Goal: Task Accomplishment & Management: Use online tool/utility

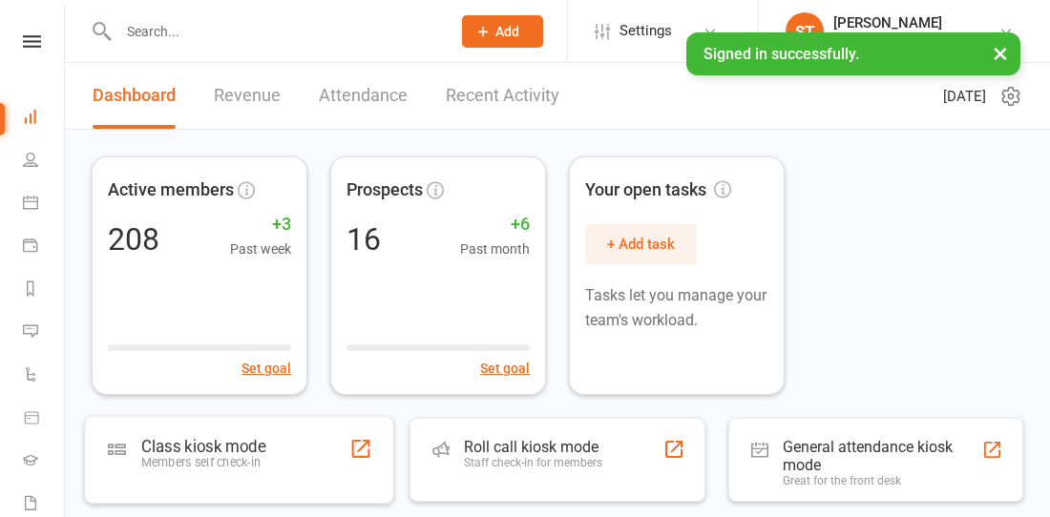
click at [325, 434] on div "Class kiosk mode Members self check-in" at bounding box center [239, 460] width 310 height 88
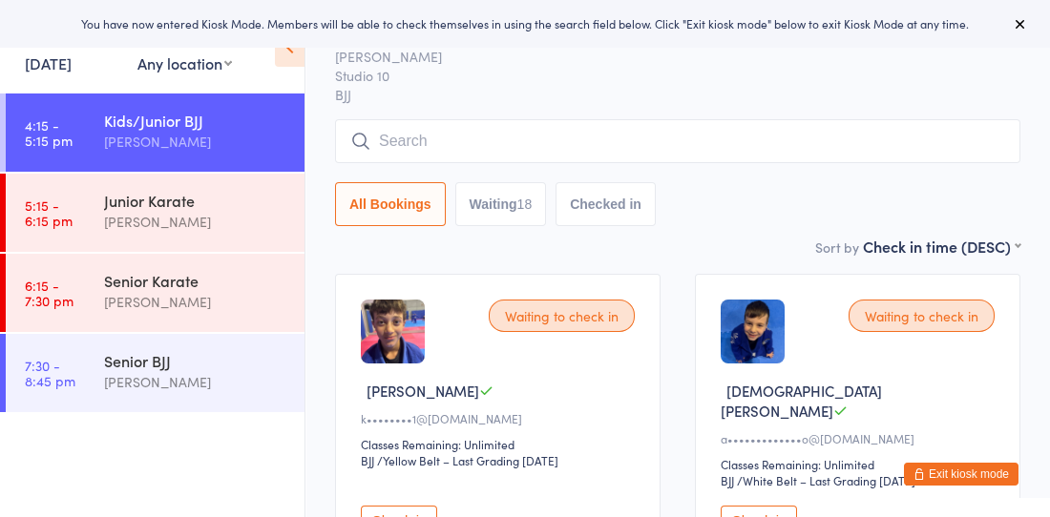
scroll to position [60, 0]
click at [721, 507] on button "Check in" at bounding box center [759, 522] width 76 height 30
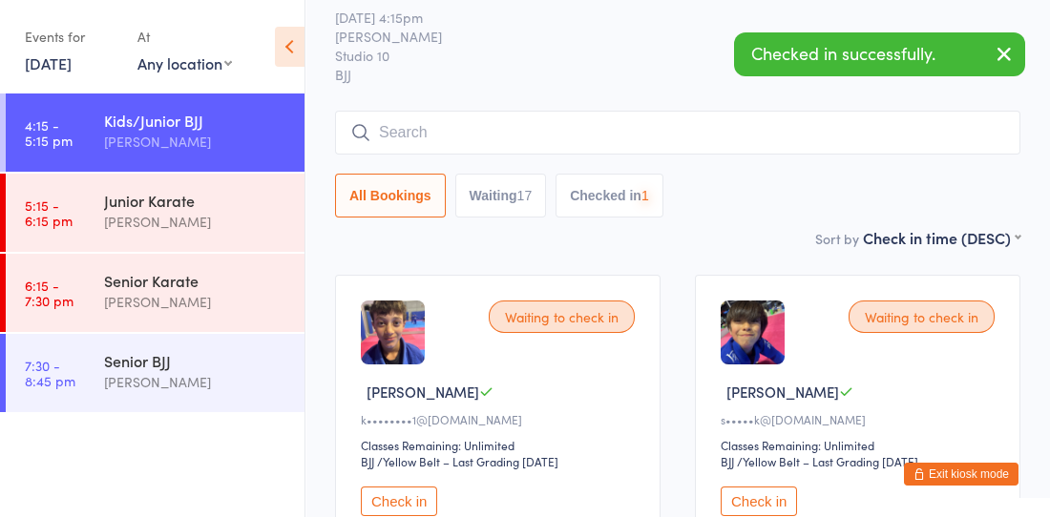
scroll to position [107, 0]
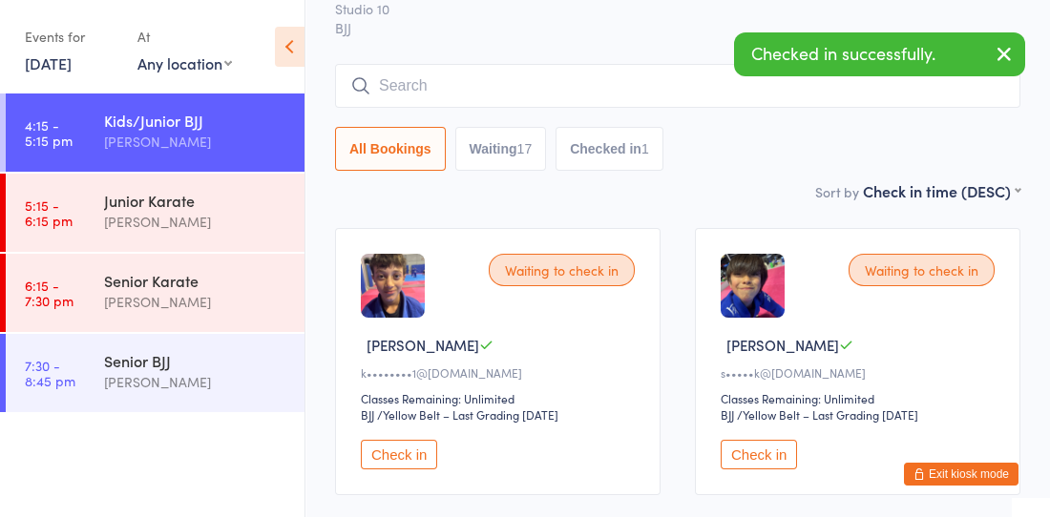
drag, startPoint x: 889, startPoint y: 366, endPoint x: 708, endPoint y: 416, distance: 187.4
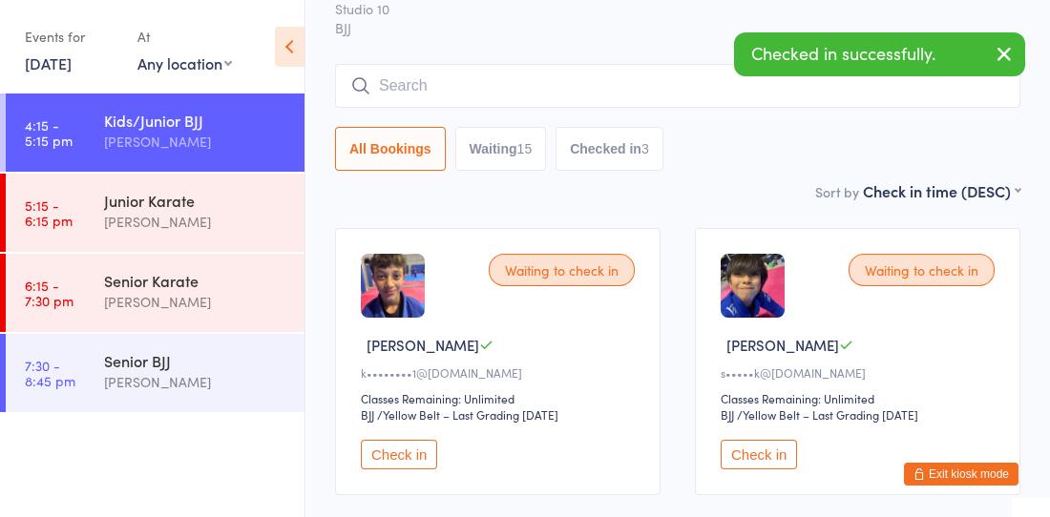
click at [721, 440] on button "Check in" at bounding box center [759, 455] width 76 height 30
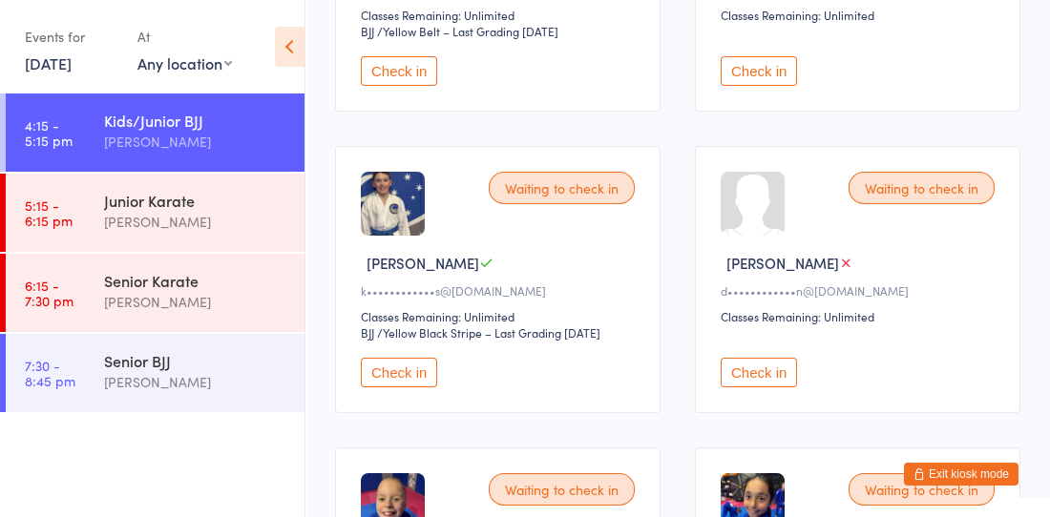
scroll to position [544, 0]
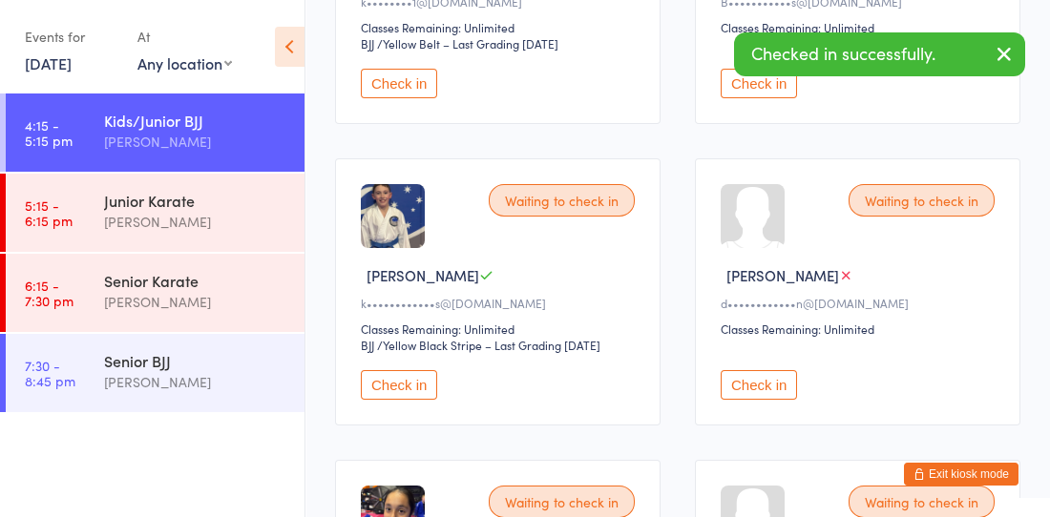
scroll to position [478, 0]
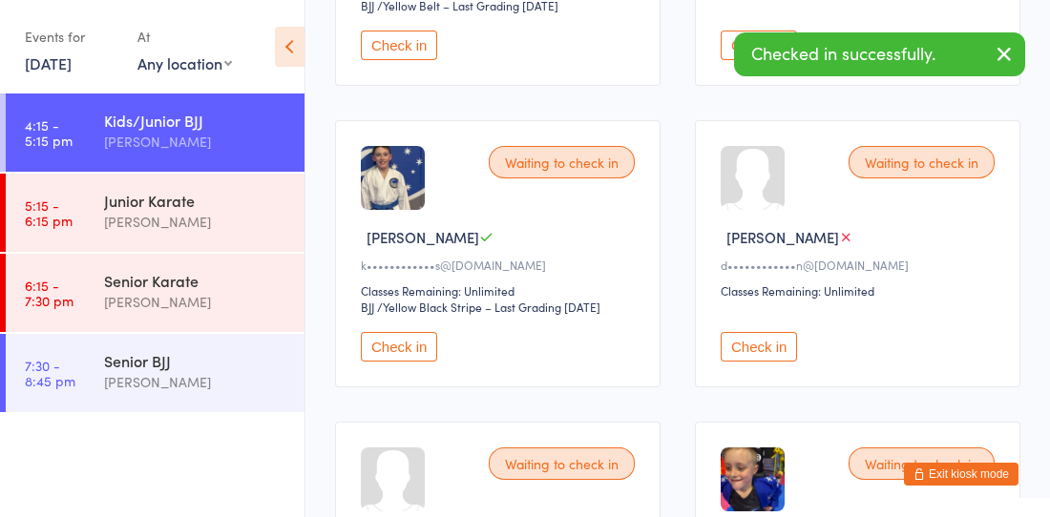
scroll to position [516, 0]
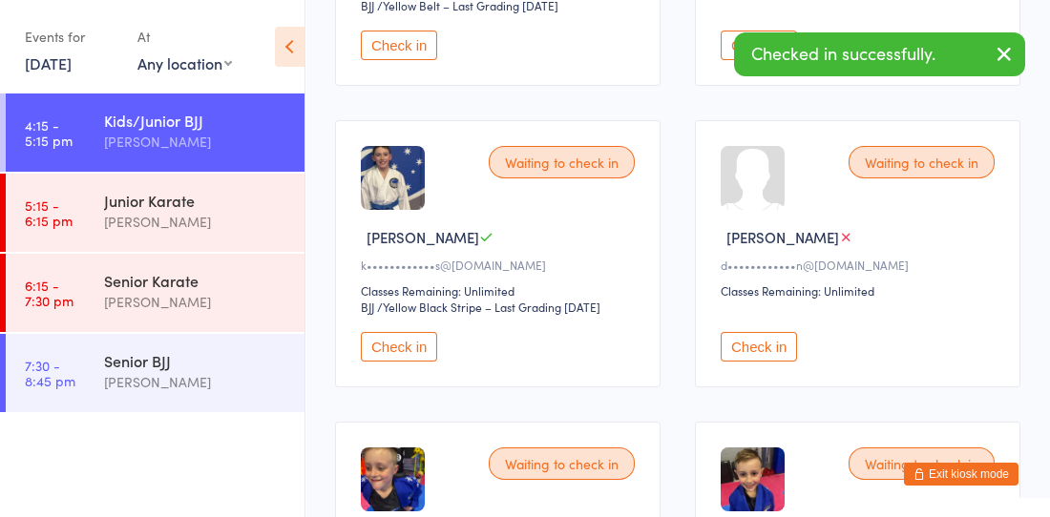
scroll to position [515, 0]
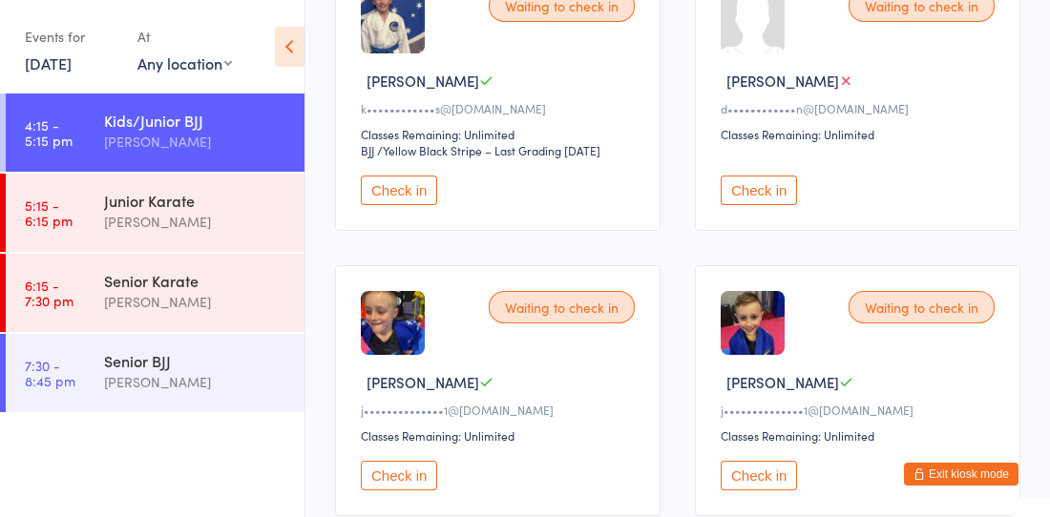
scroll to position [676, 0]
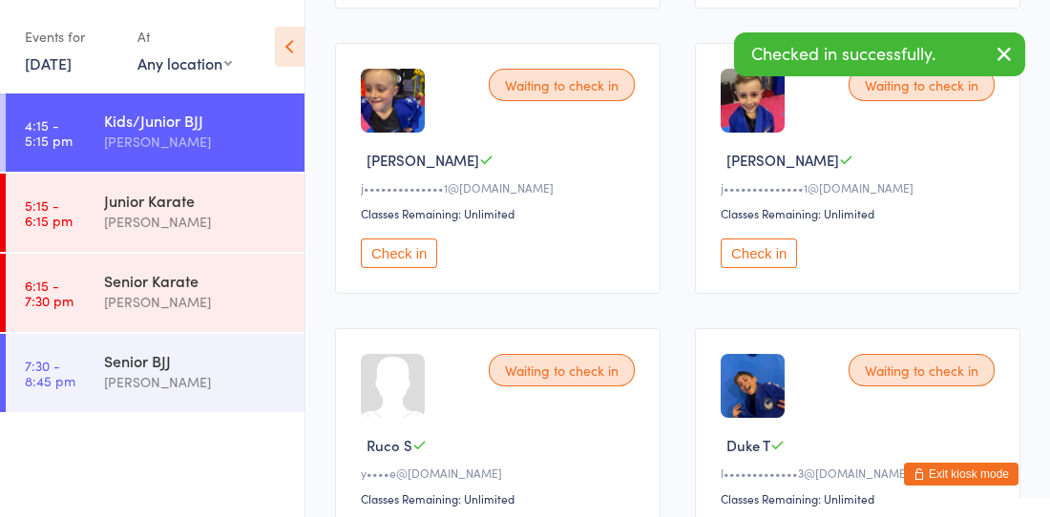
scroll to position [924, 0]
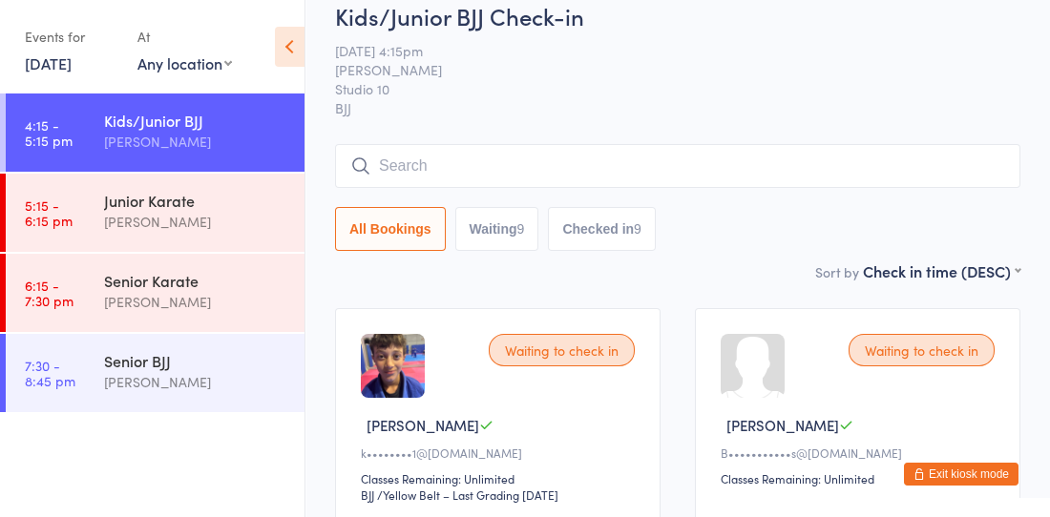
scroll to position [25, 0]
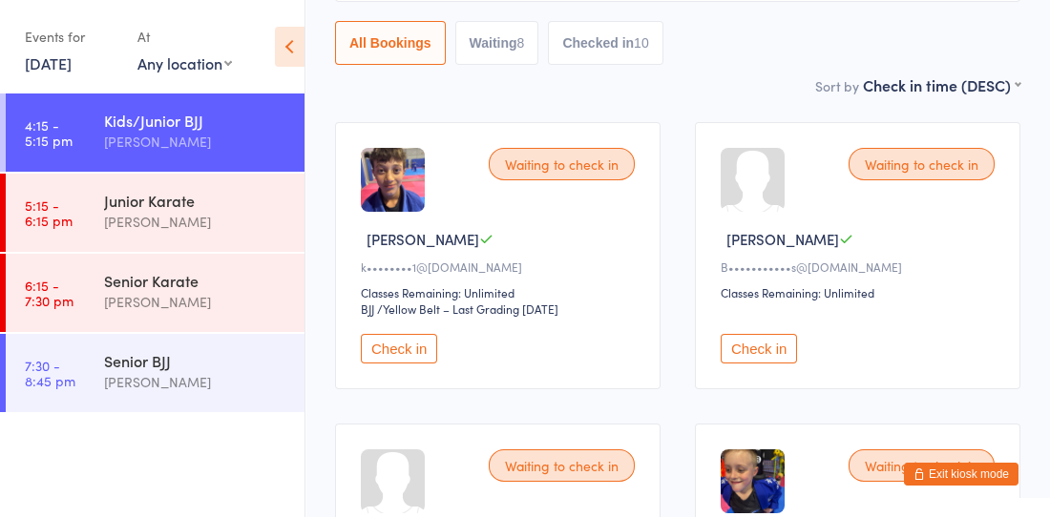
scroll to position [218, 0]
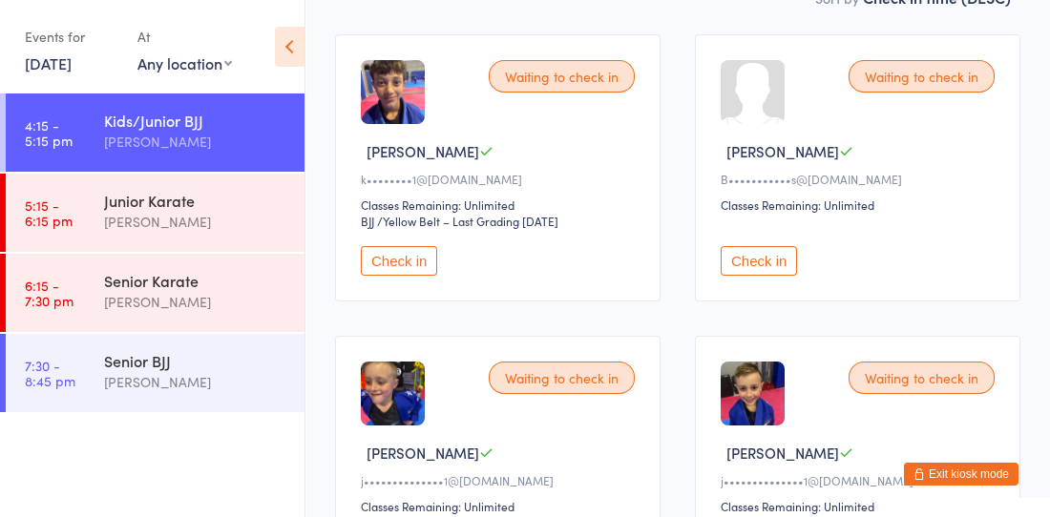
scroll to position [302, 0]
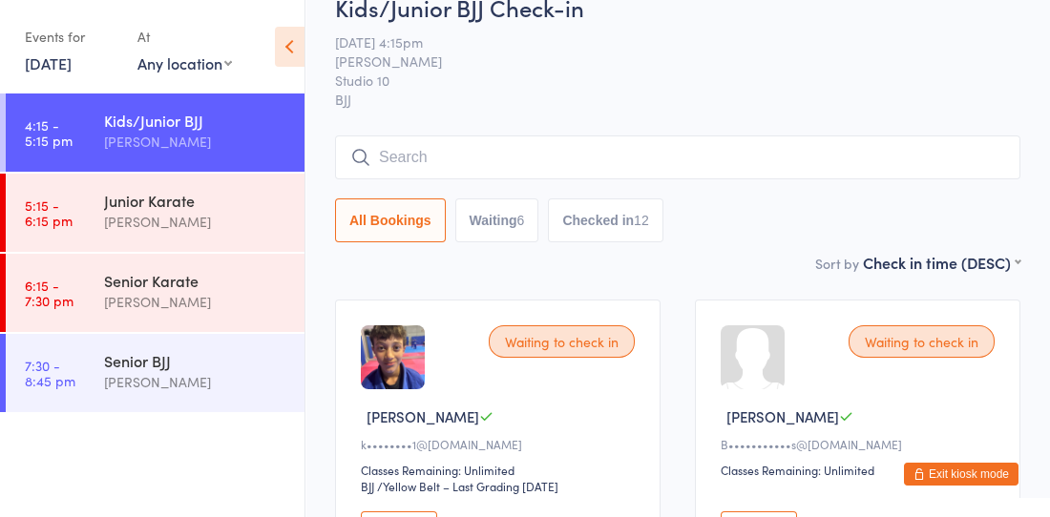
scroll to position [50, 0]
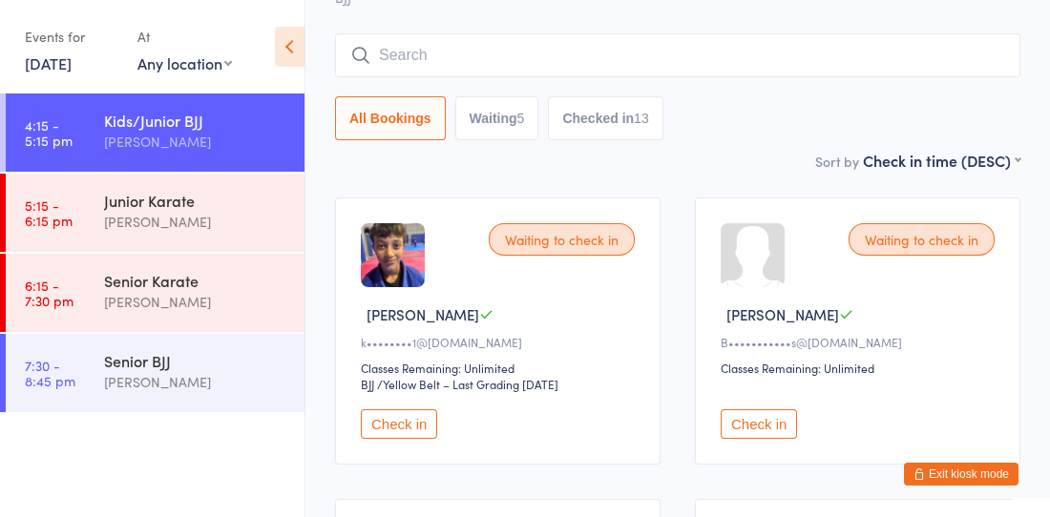
scroll to position [135, 0]
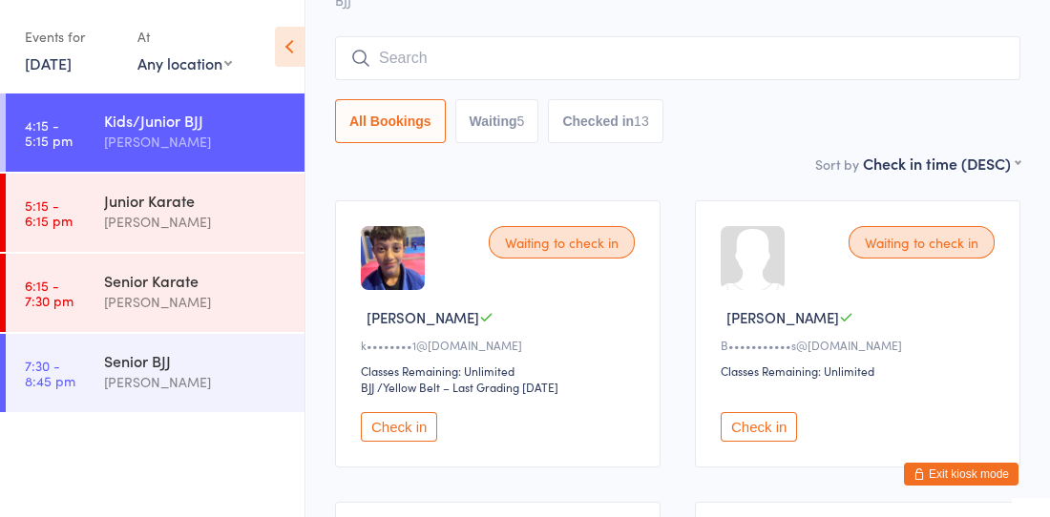
drag, startPoint x: 874, startPoint y: 268, endPoint x: 789, endPoint y: 197, distance: 111.8
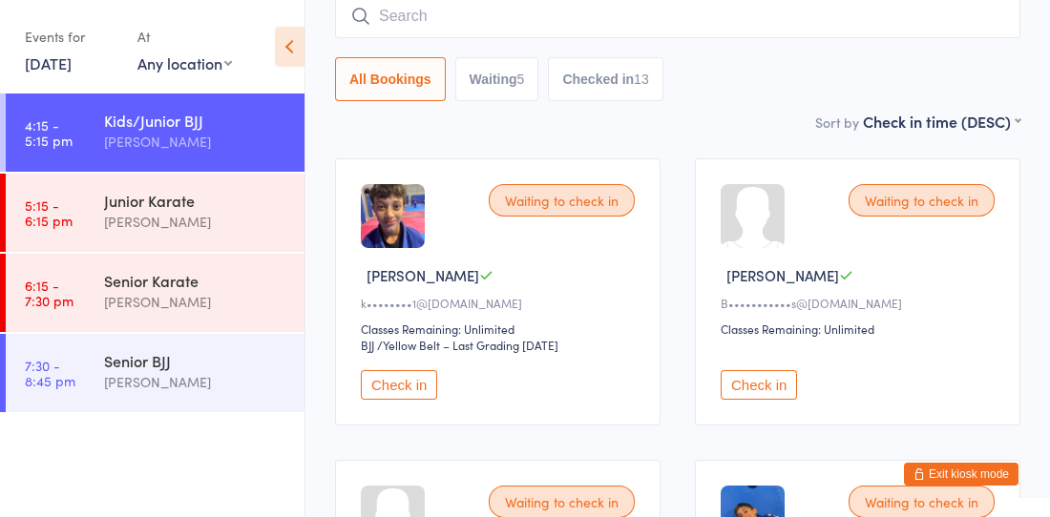
scroll to position [179, 0]
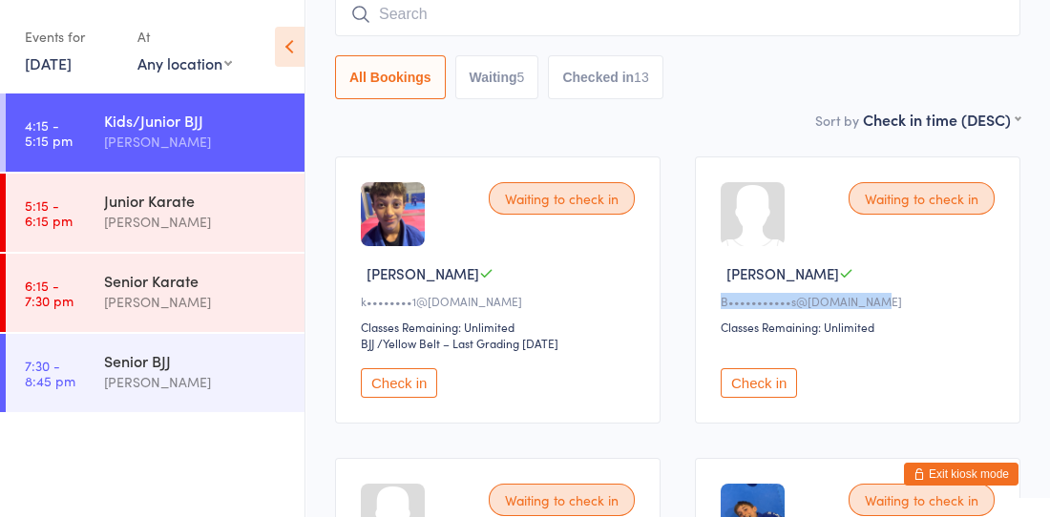
drag, startPoint x: 789, startPoint y: 197, endPoint x: 791, endPoint y: 180, distance: 16.5
drag, startPoint x: 791, startPoint y: 180, endPoint x: 783, endPoint y: 193, distance: 15.1
click at [726, 293] on div "B•••••••••••s@outlook.com" at bounding box center [861, 301] width 280 height 16
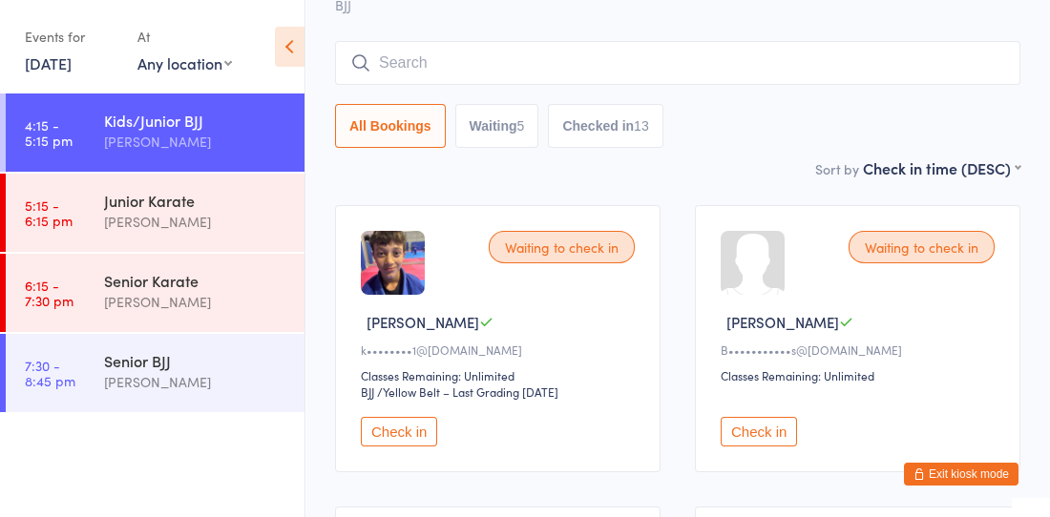
scroll to position [145, 0]
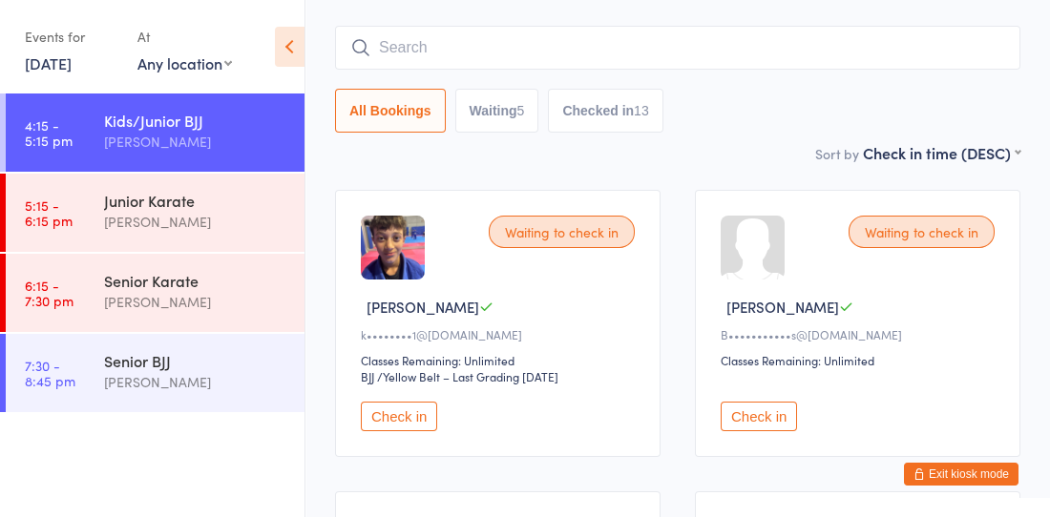
click at [727, 386] on div "Check in" at bounding box center [861, 409] width 280 height 46
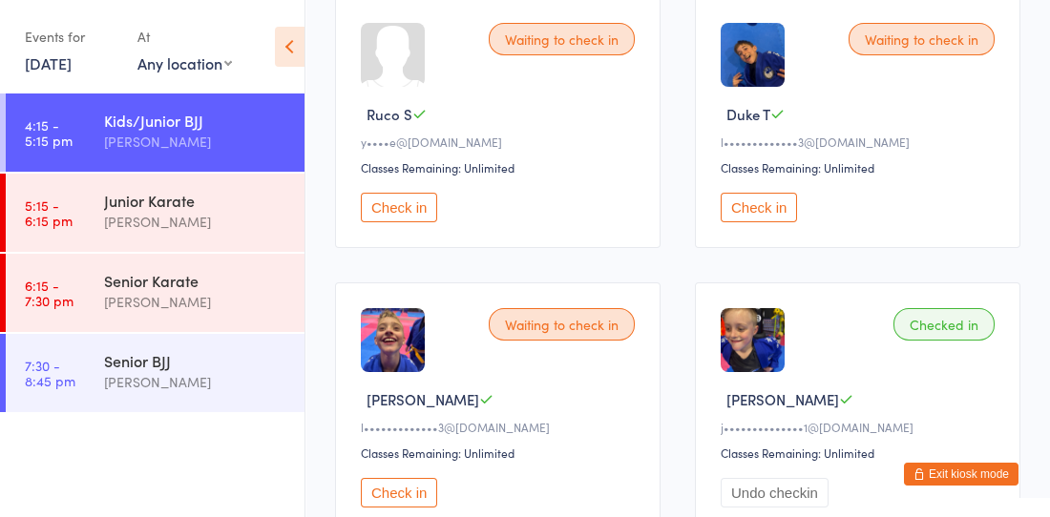
scroll to position [642, 0]
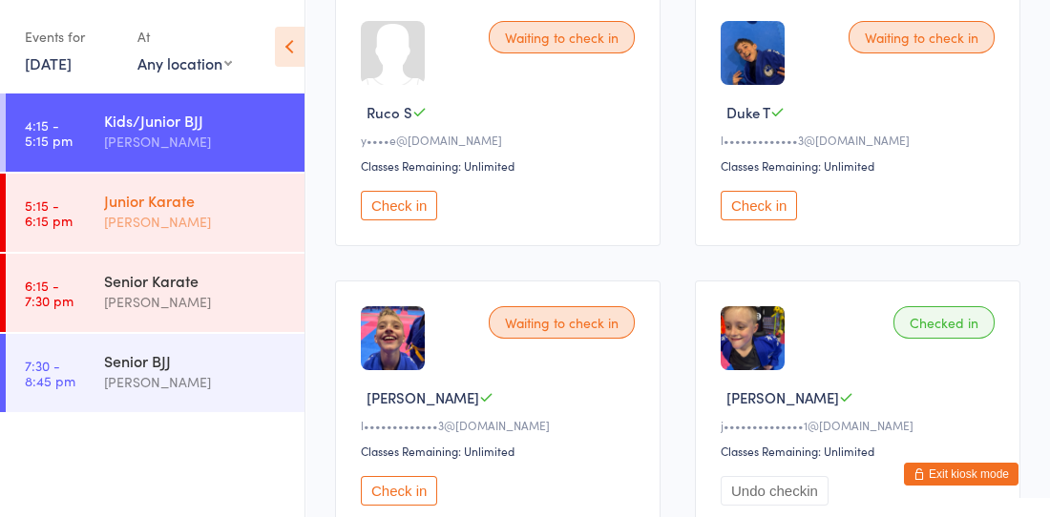
click at [185, 203] on div "Junior Karate" at bounding box center [196, 200] width 184 height 21
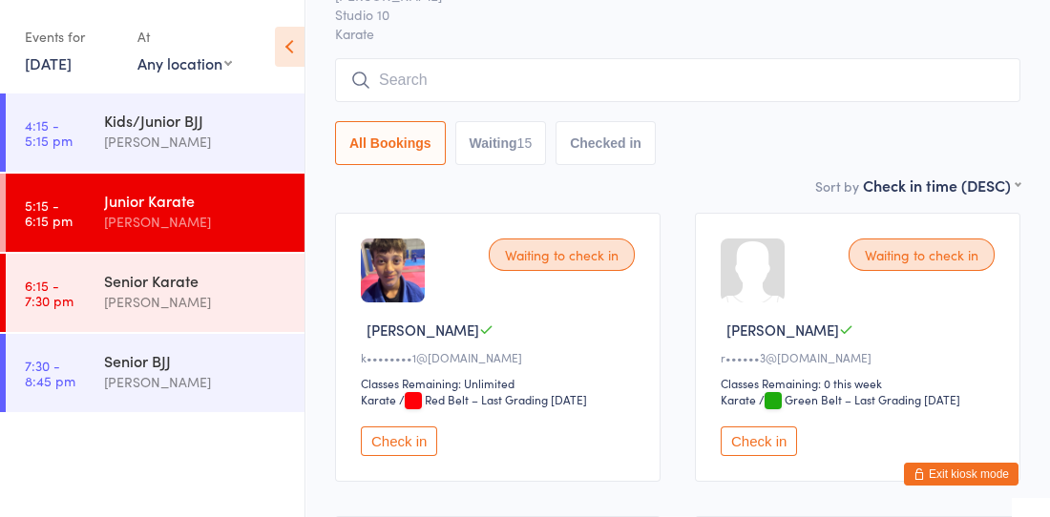
scroll to position [123, 0]
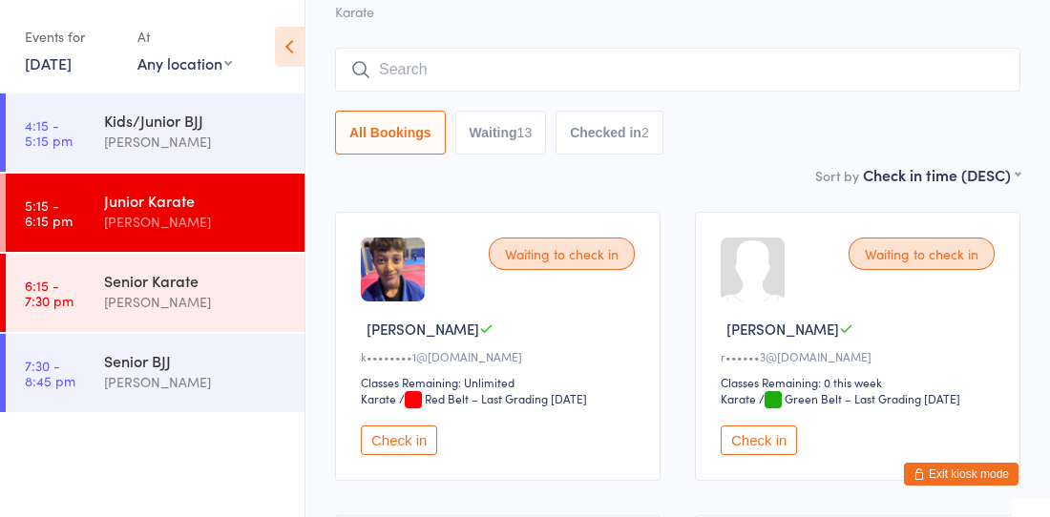
click at [721, 426] on button "Check in" at bounding box center [759, 441] width 76 height 30
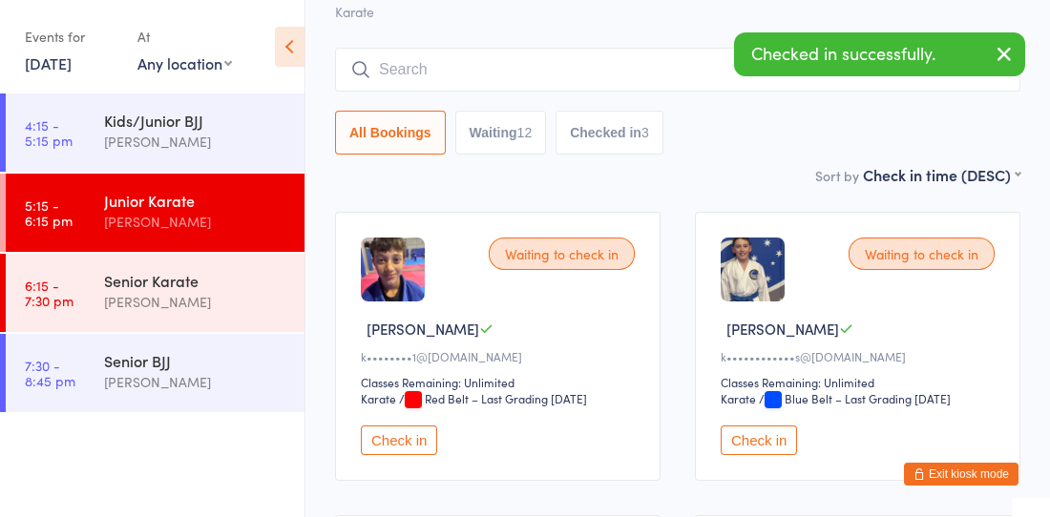
click at [721, 426] on button "Check in" at bounding box center [759, 441] width 76 height 30
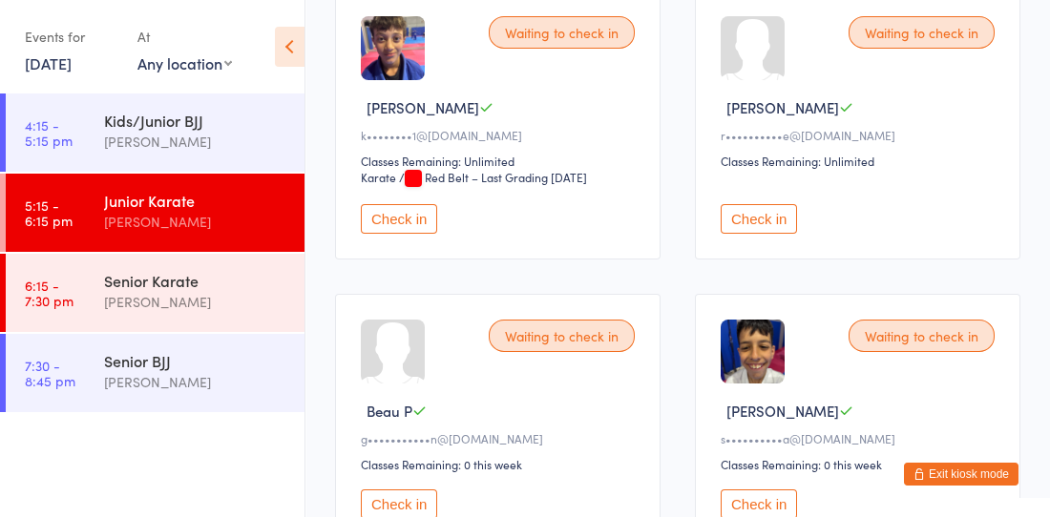
scroll to position [345, 0]
click at [721, 490] on button "Check in" at bounding box center [759, 505] width 76 height 30
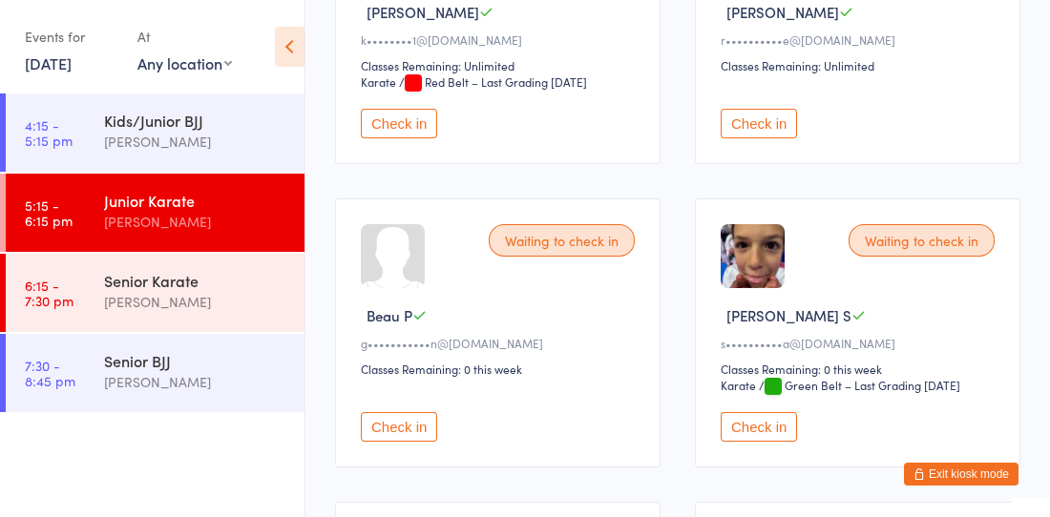
scroll to position [440, 0]
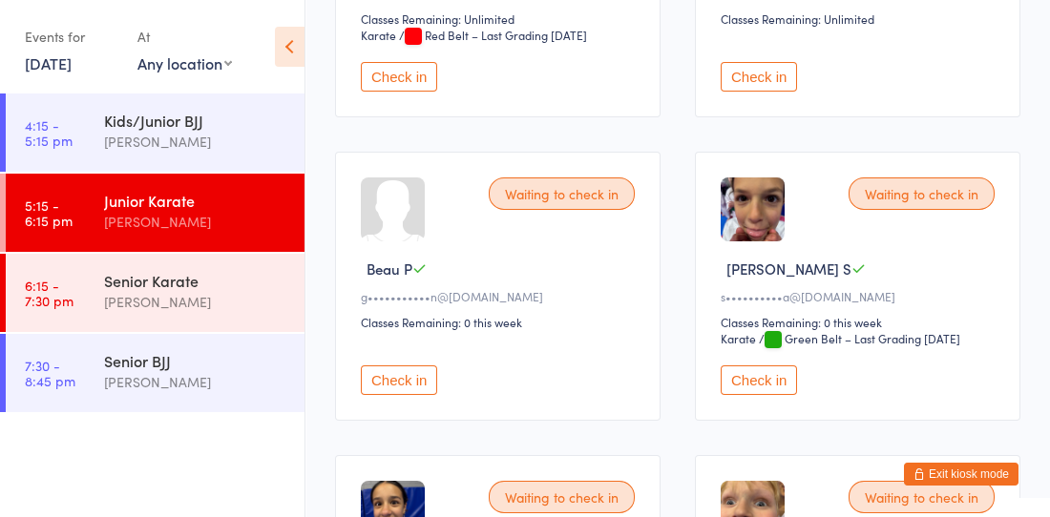
scroll to position [519, 0]
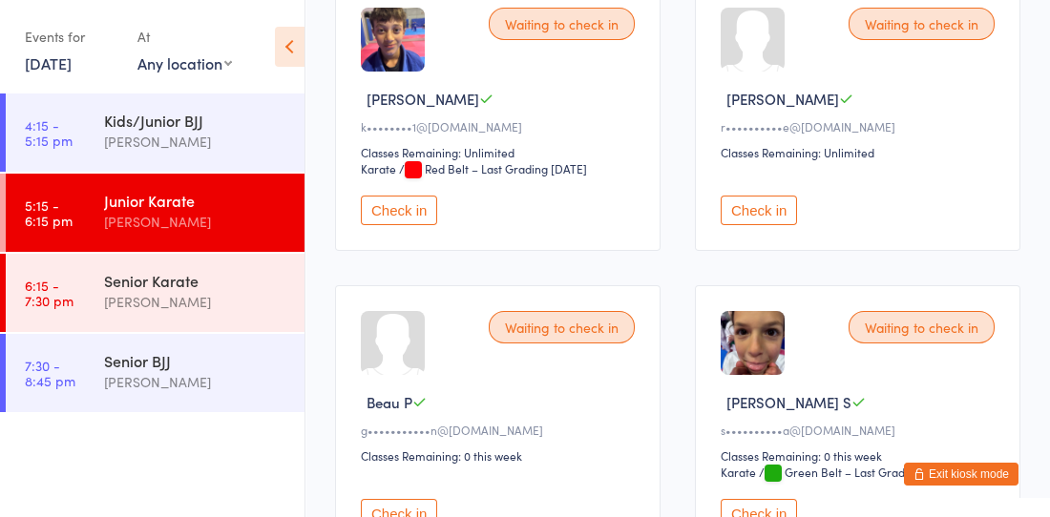
scroll to position [358, 0]
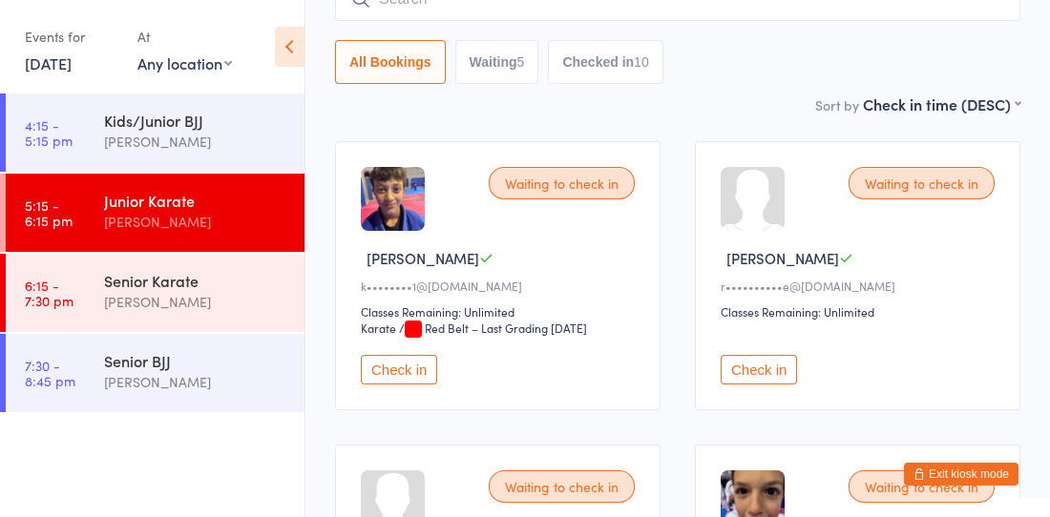
scroll to position [194, 0]
